Goal: Find specific page/section: Find specific page/section

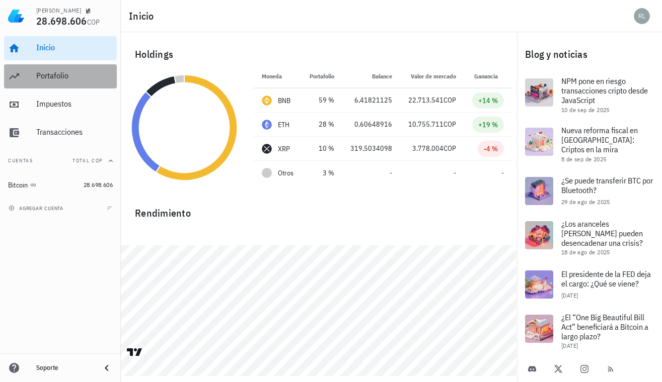
click at [51, 77] on div "Portafolio" at bounding box center [74, 76] width 76 height 10
